Goal: Transaction & Acquisition: Purchase product/service

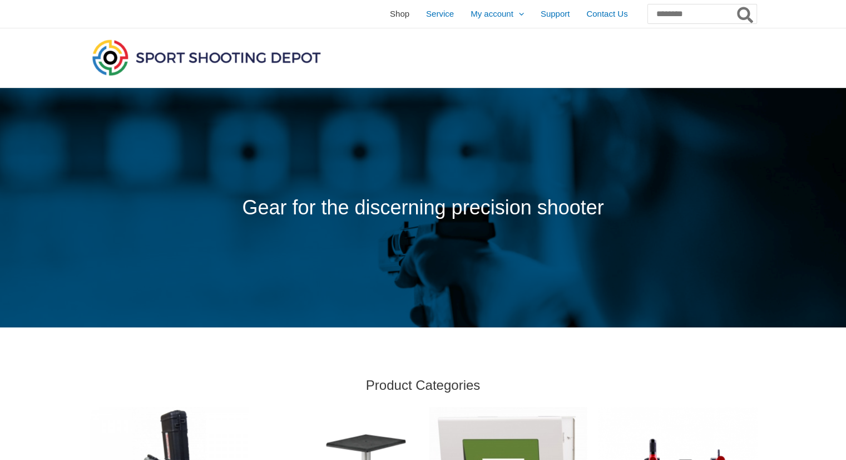
click at [390, 7] on span "Shop" at bounding box center [399, 14] width 19 height 28
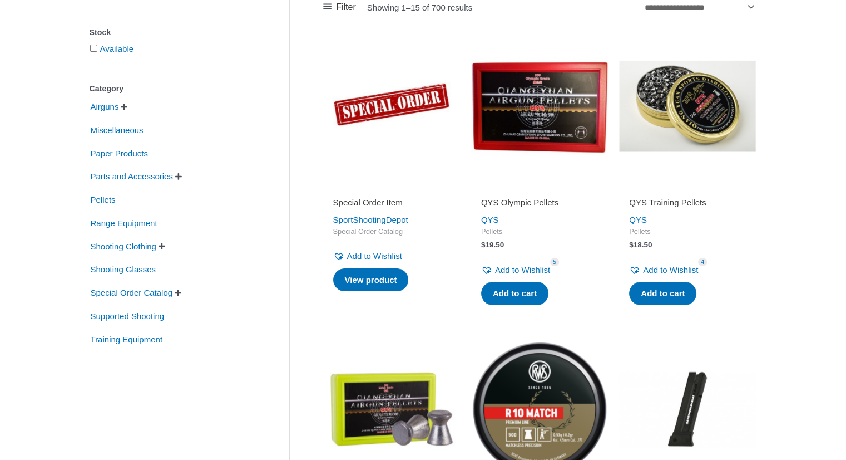
scroll to position [232, 0]
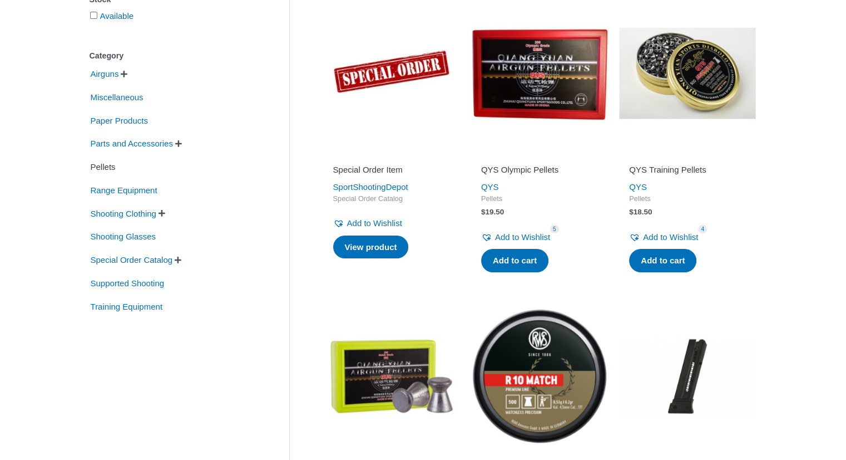
click at [102, 162] on span "Pellets" at bounding box center [103, 166] width 27 height 19
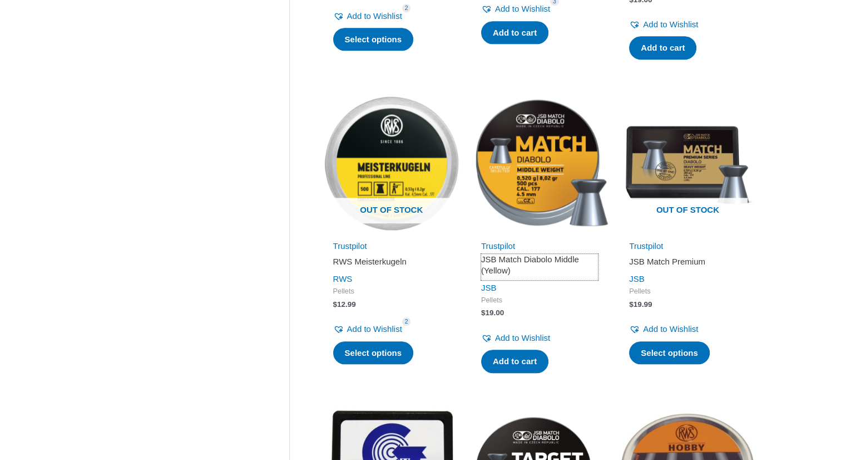
scroll to position [796, 0]
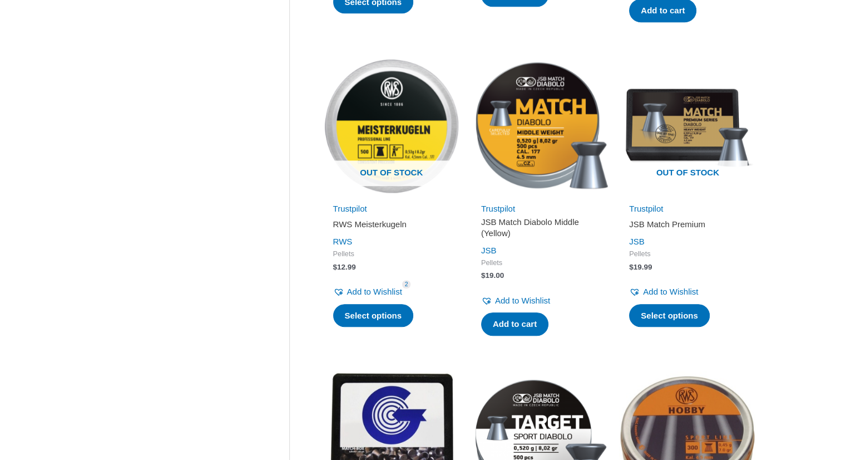
click at [538, 151] on img at bounding box center [539, 125] width 137 height 137
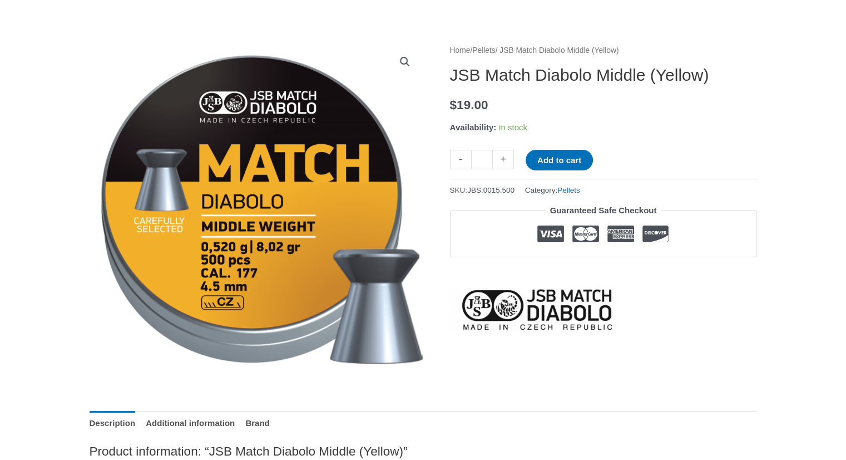
scroll to position [109, 0]
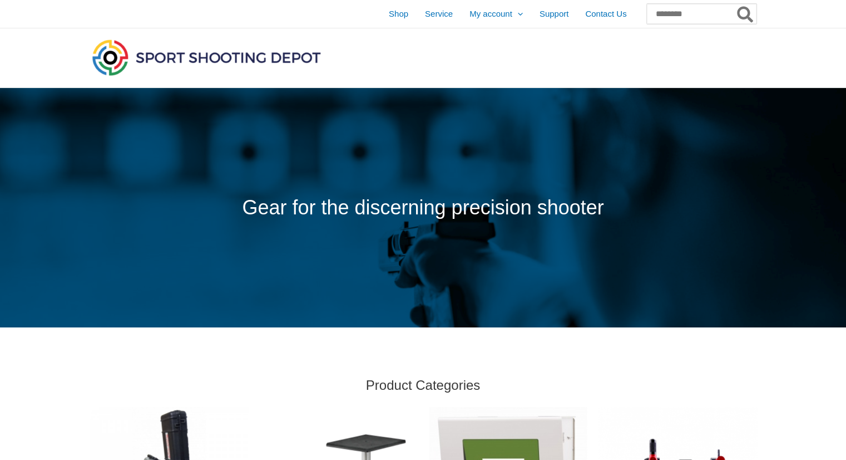
click at [675, 18] on input "Search for:" at bounding box center [702, 14] width 110 height 20
type input "**********"
click at [735, 4] on button "Search" at bounding box center [746, 14] width 22 height 20
click at [742, 14] on icon "Search" at bounding box center [745, 15] width 16 height 18
click at [390, 15] on span "Shop" at bounding box center [399, 14] width 19 height 28
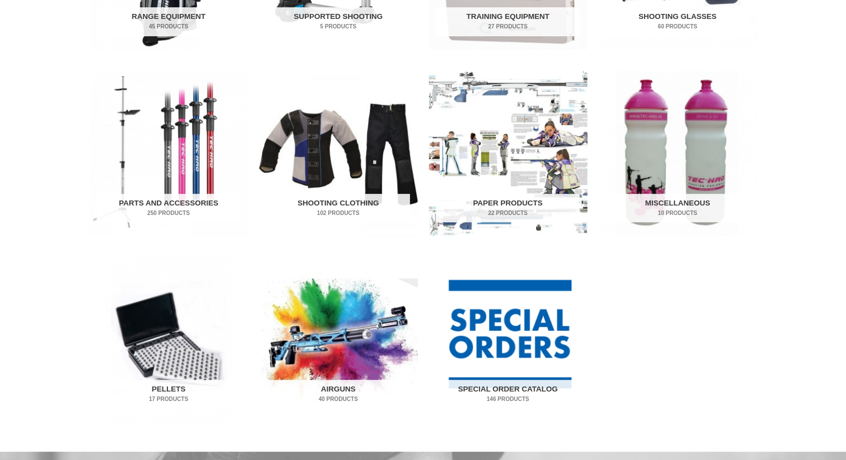
scroll to position [525, 0]
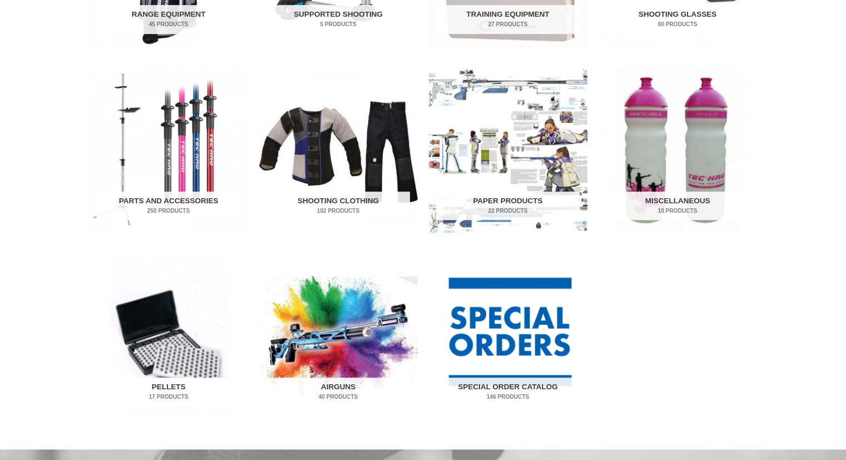
click at [176, 357] on img "Visit product category Pellets" at bounding box center [169, 336] width 159 height 165
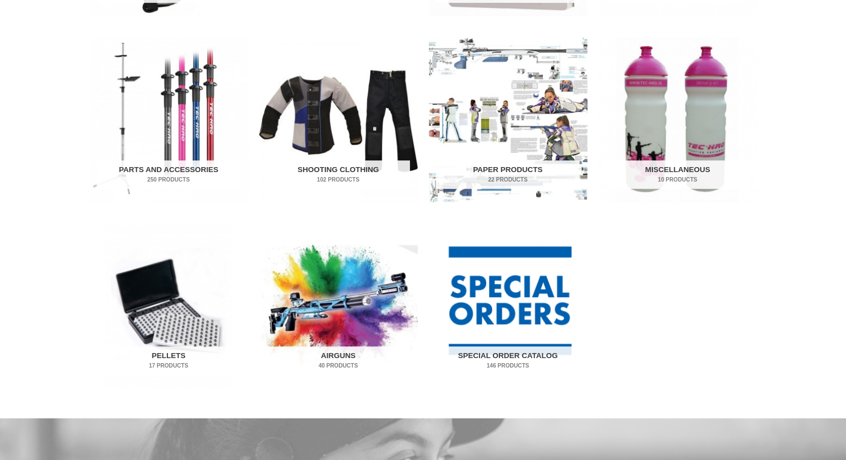
scroll to position [600, 0]
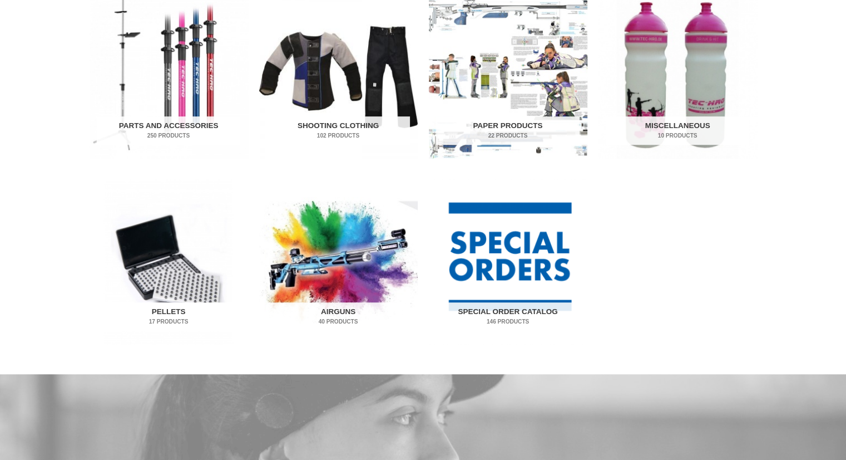
click at [130, 224] on img "Visit product category Pellets" at bounding box center [169, 261] width 159 height 165
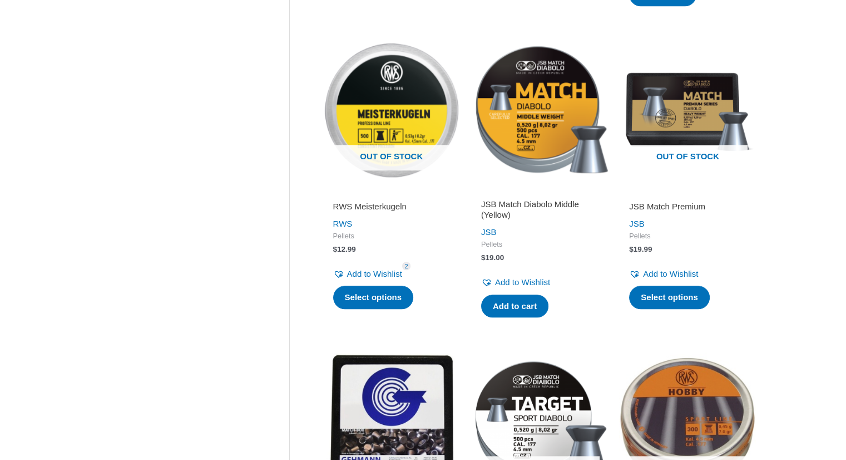
scroll to position [870, 0]
